Goal: Transaction & Acquisition: Obtain resource

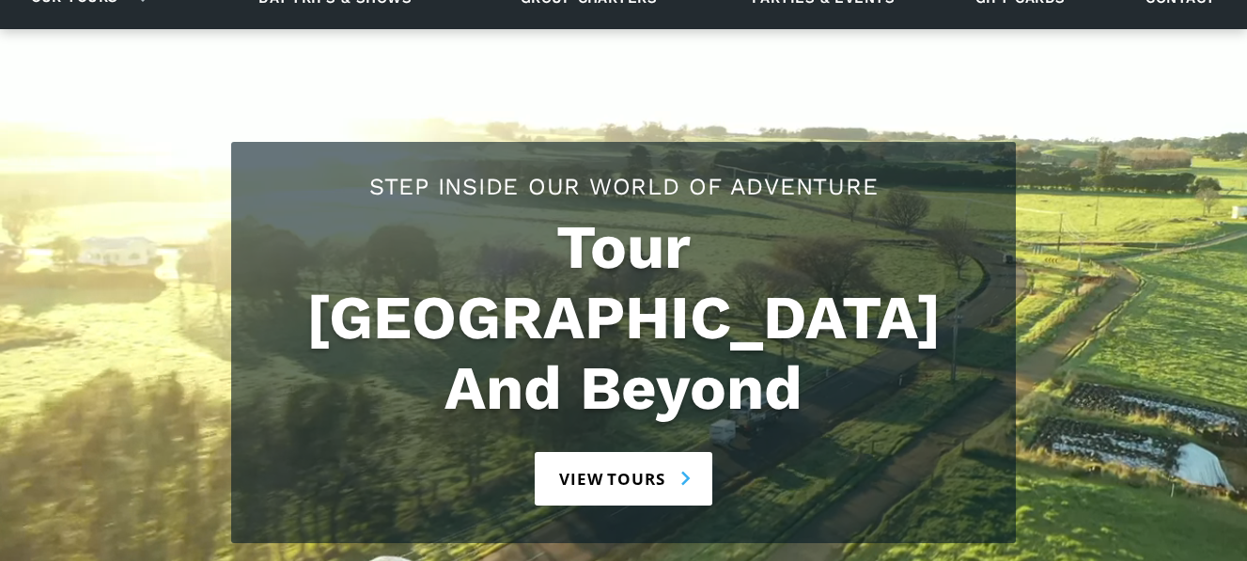
scroll to position [188, 0]
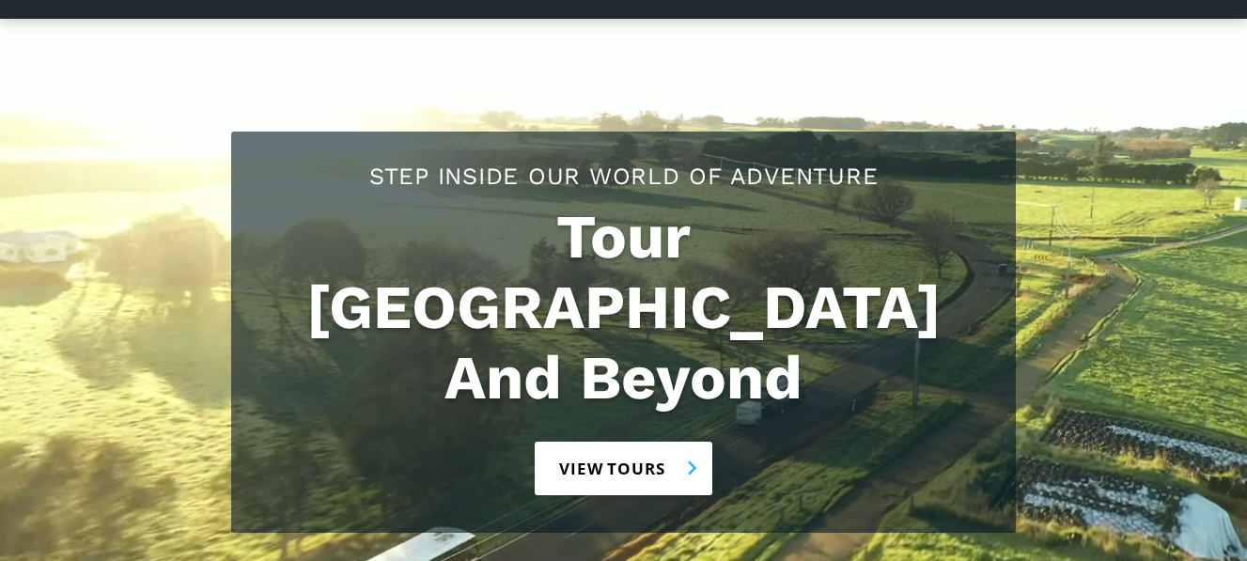
click at [676, 442] on link "View tours" at bounding box center [624, 469] width 178 height 54
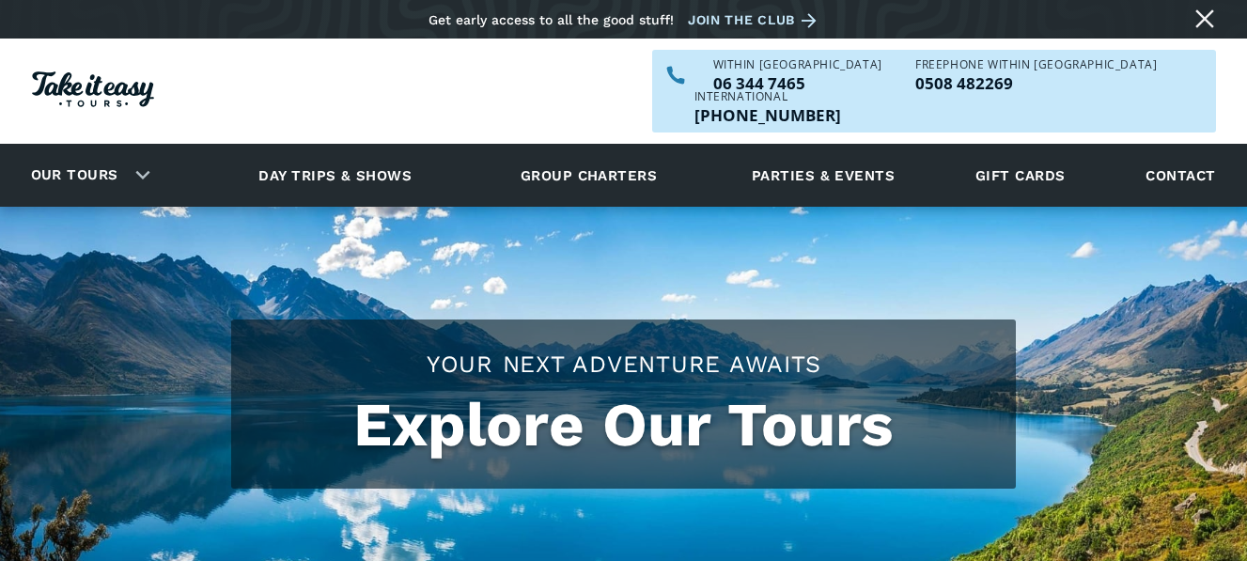
checkbox input "true"
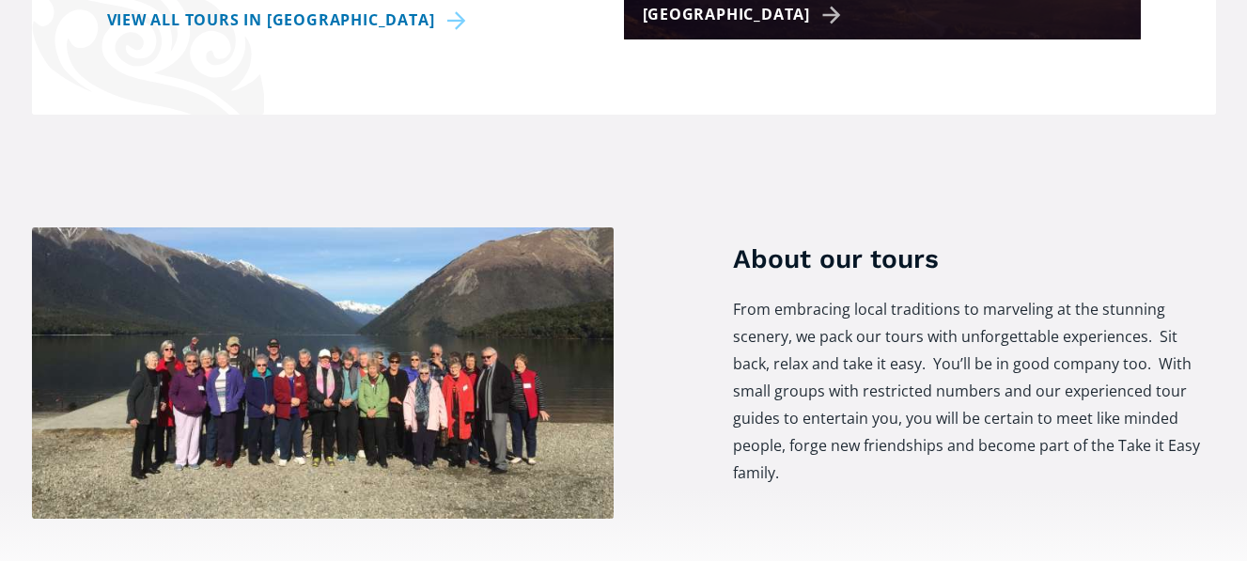
scroll to position [1034, 0]
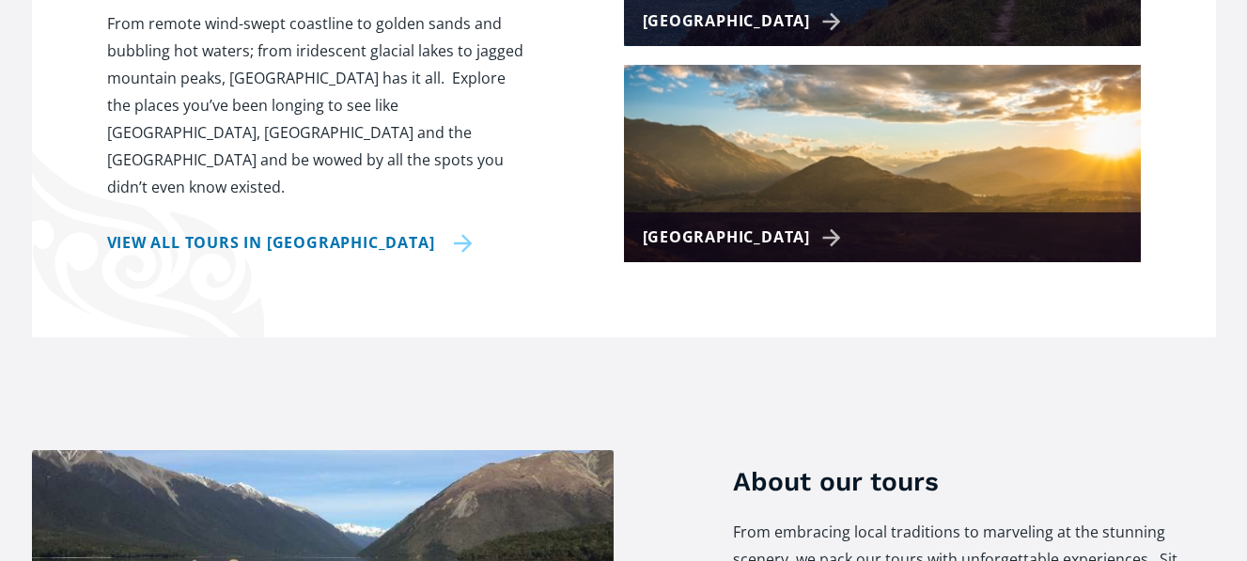
click at [281, 229] on link "View all tours in New Zealand" at bounding box center [290, 242] width 366 height 27
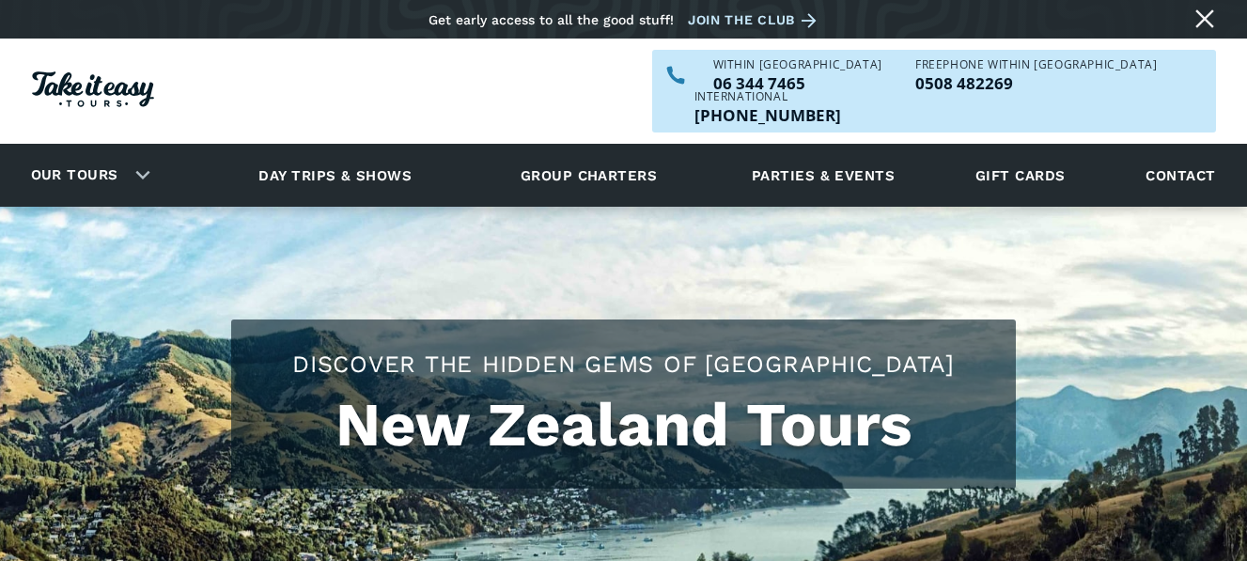
checkbox input "true"
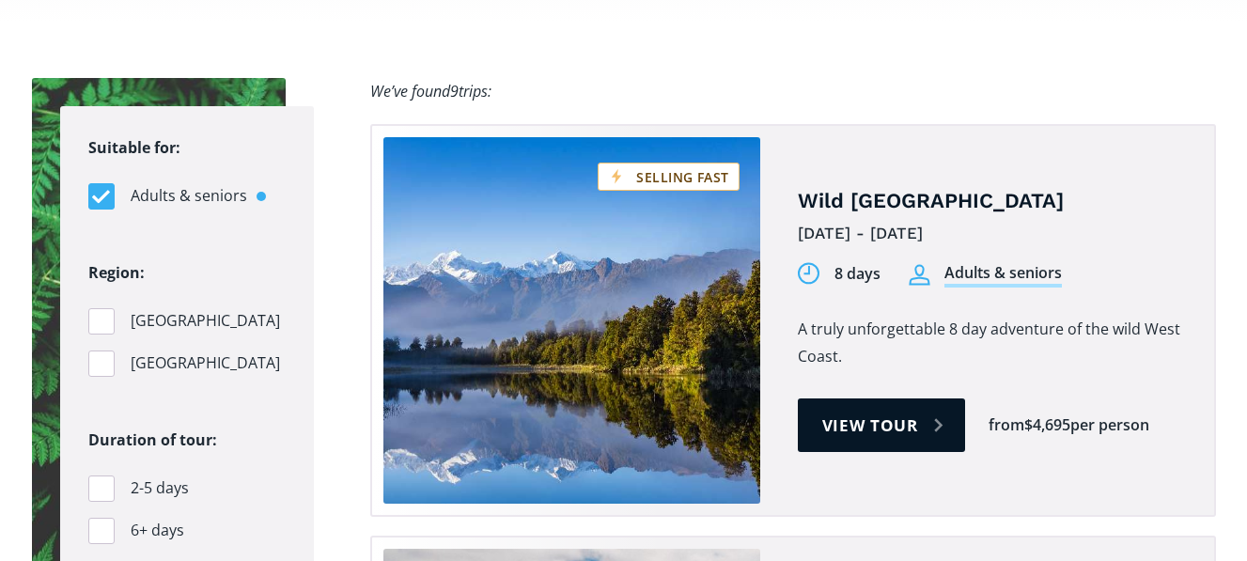
scroll to position [1222, 0]
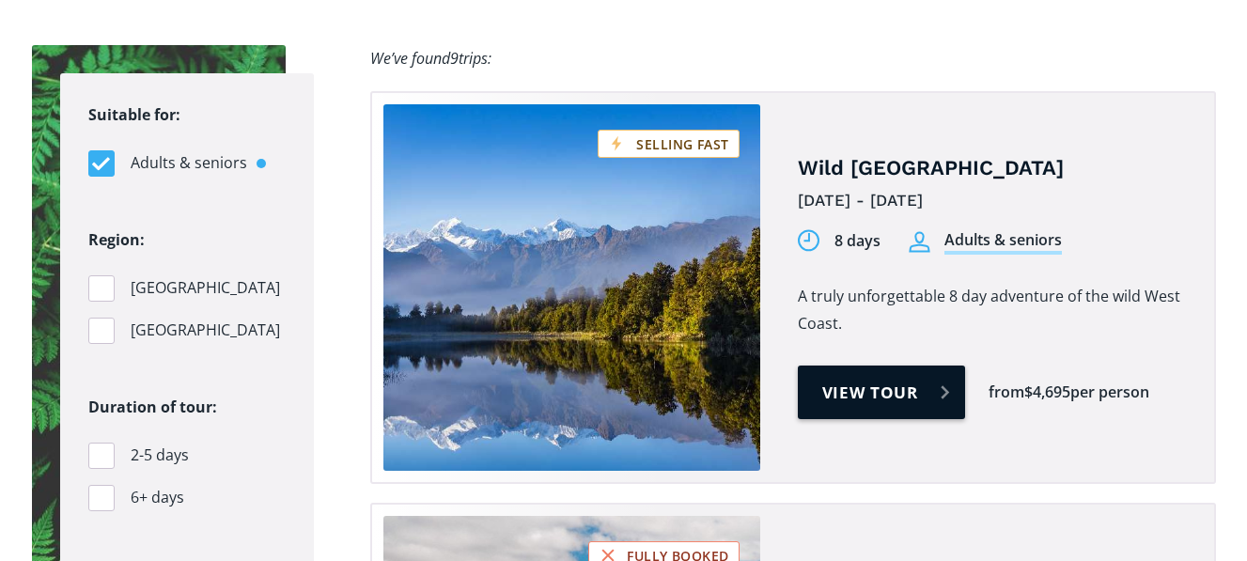
click at [890, 366] on link "View tour" at bounding box center [882, 393] width 168 height 54
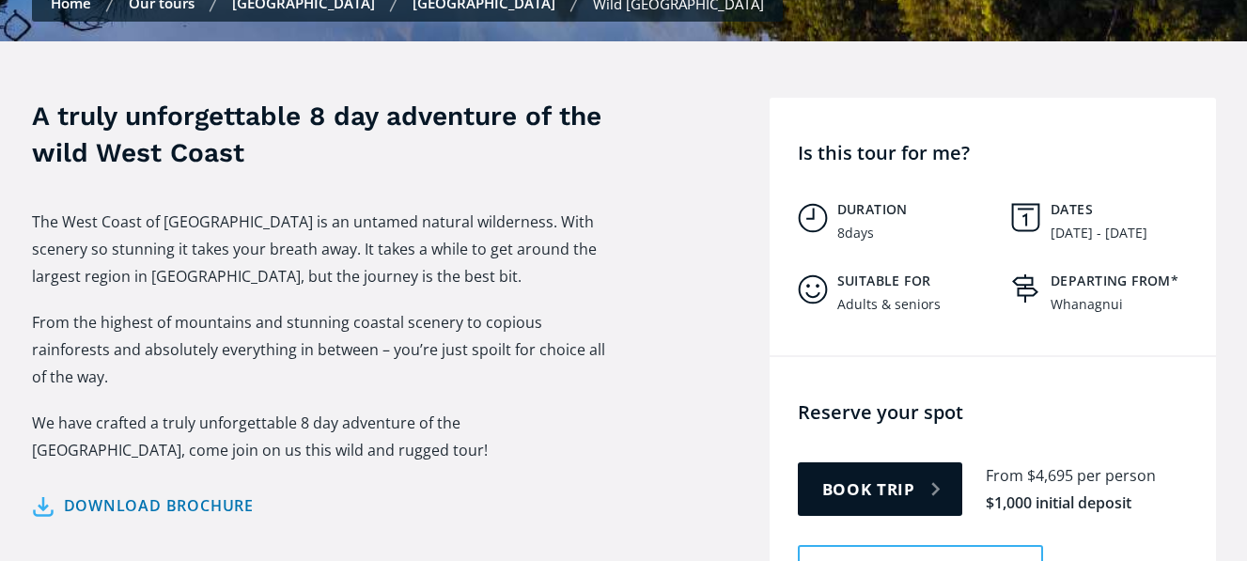
scroll to position [846, 0]
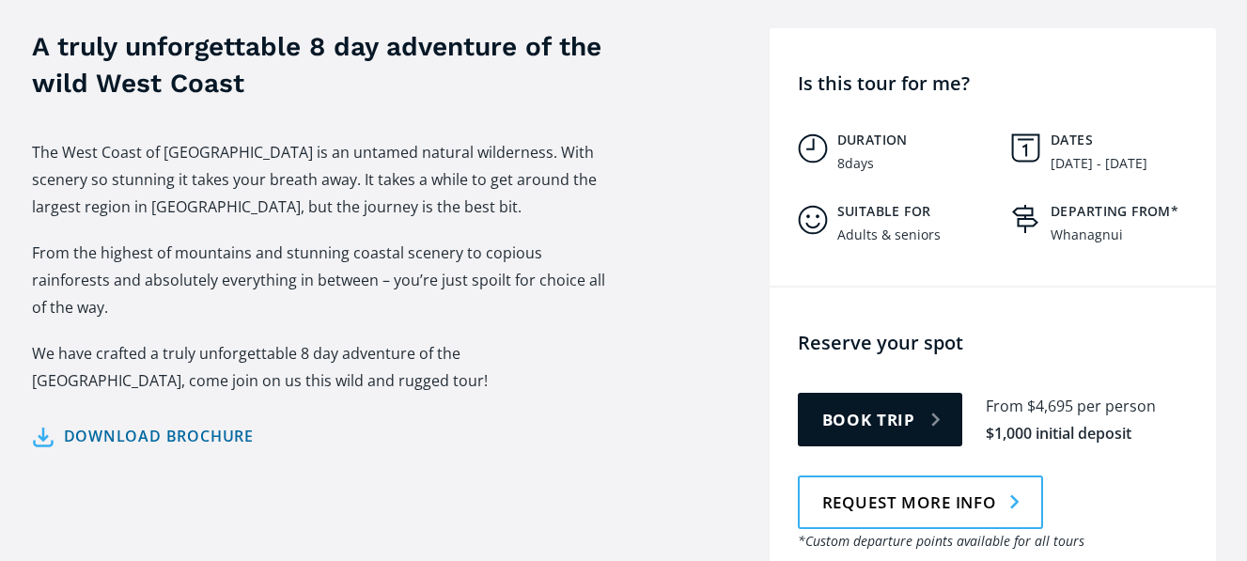
click at [145, 423] on link "Download brochure" at bounding box center [143, 436] width 223 height 27
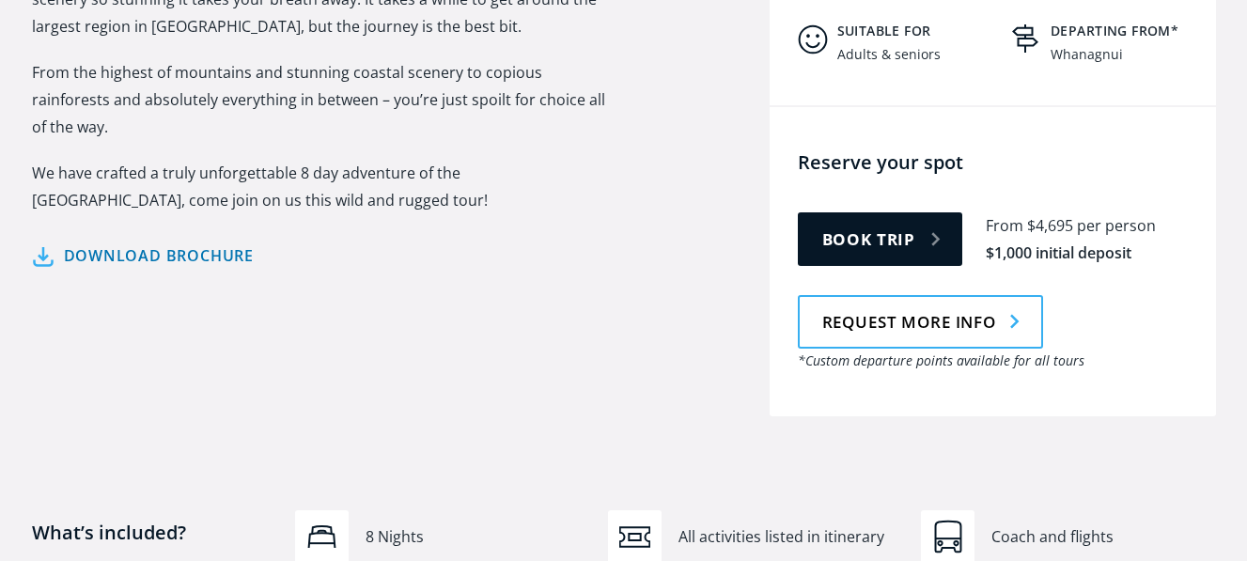
scroll to position [1128, 0]
